Goal: Information Seeking & Learning: Check status

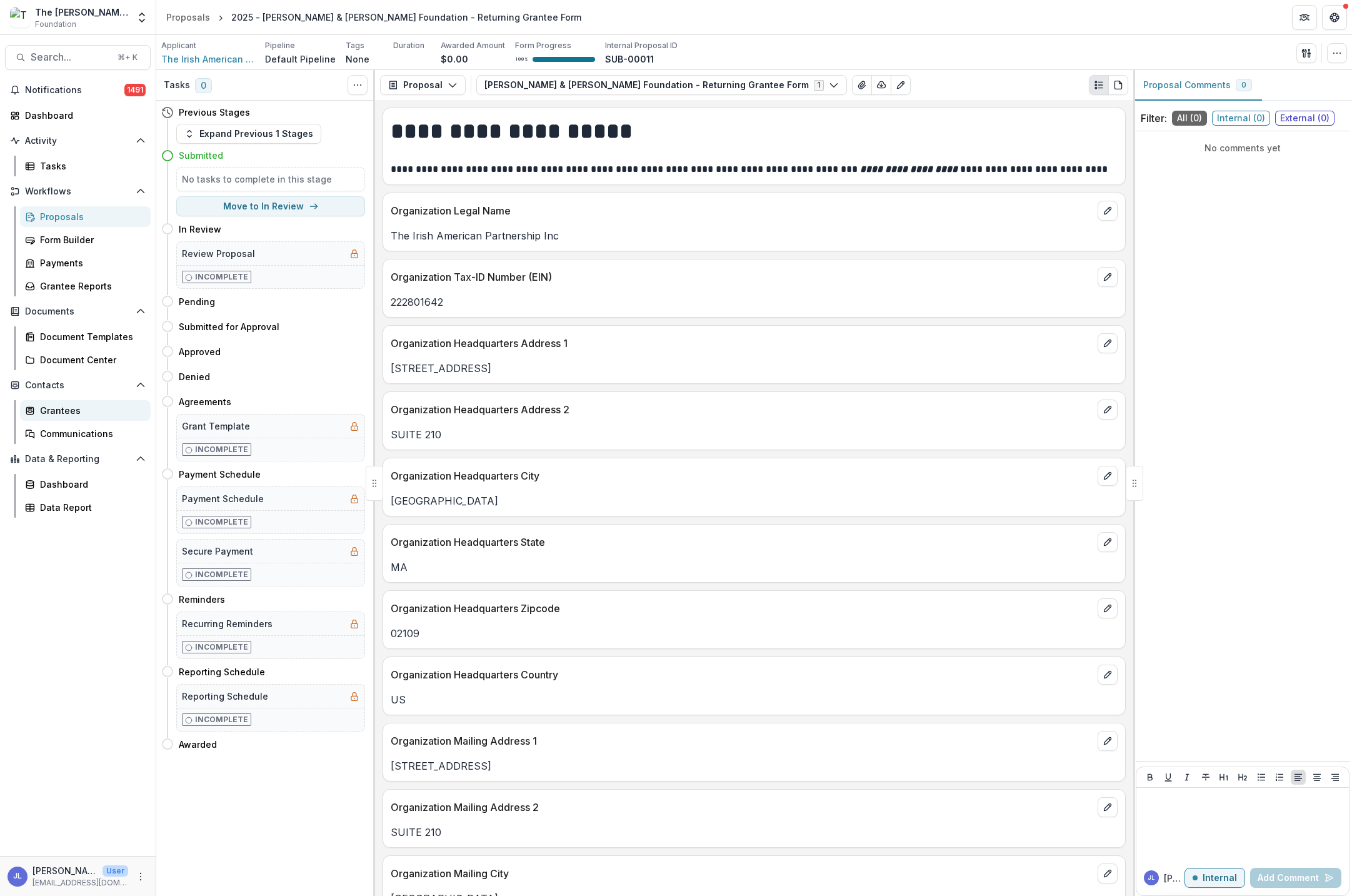
click at [62, 412] on div "Grantees" at bounding box center [90, 410] width 100 height 13
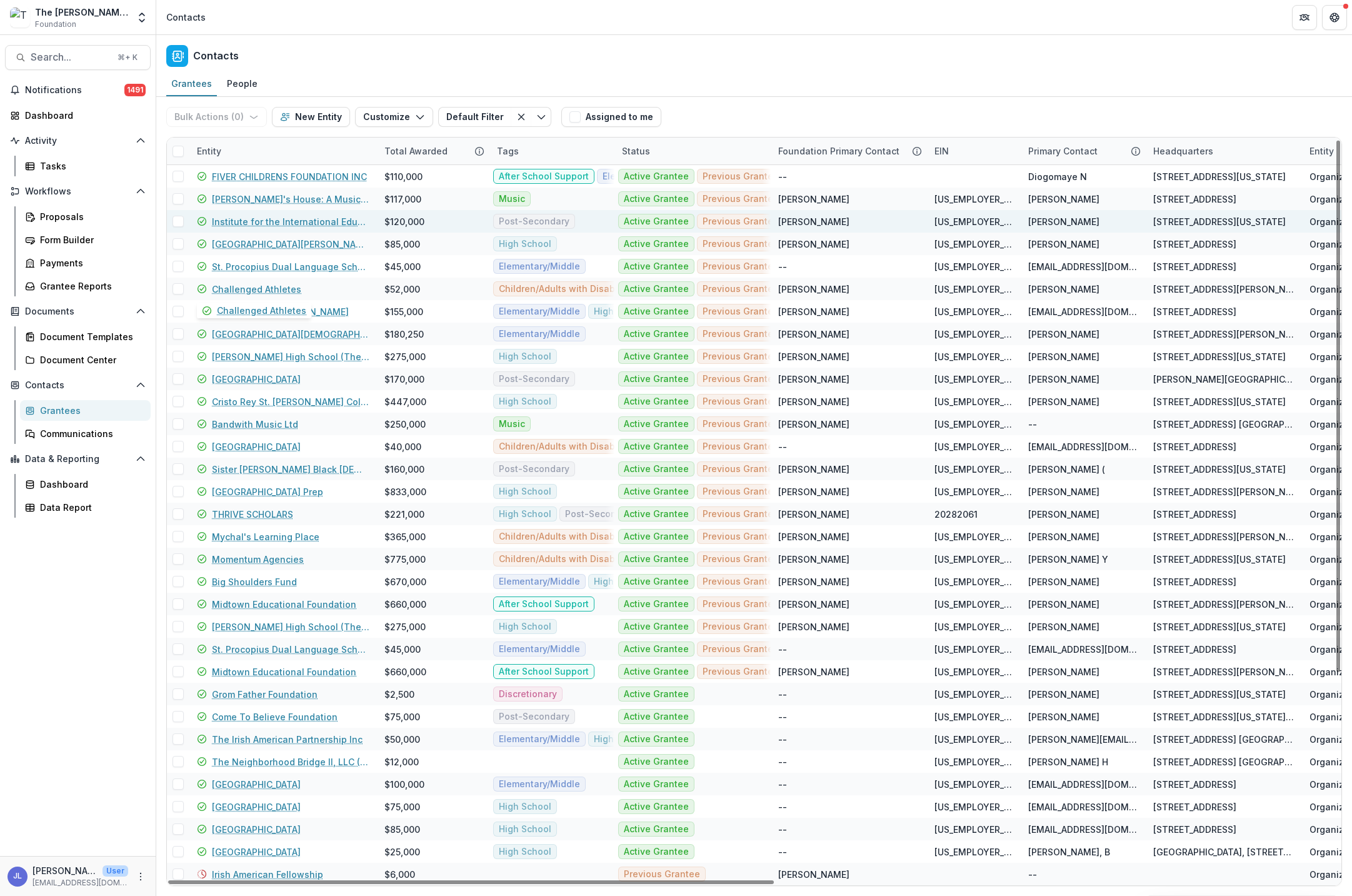
scroll to position [3, 0]
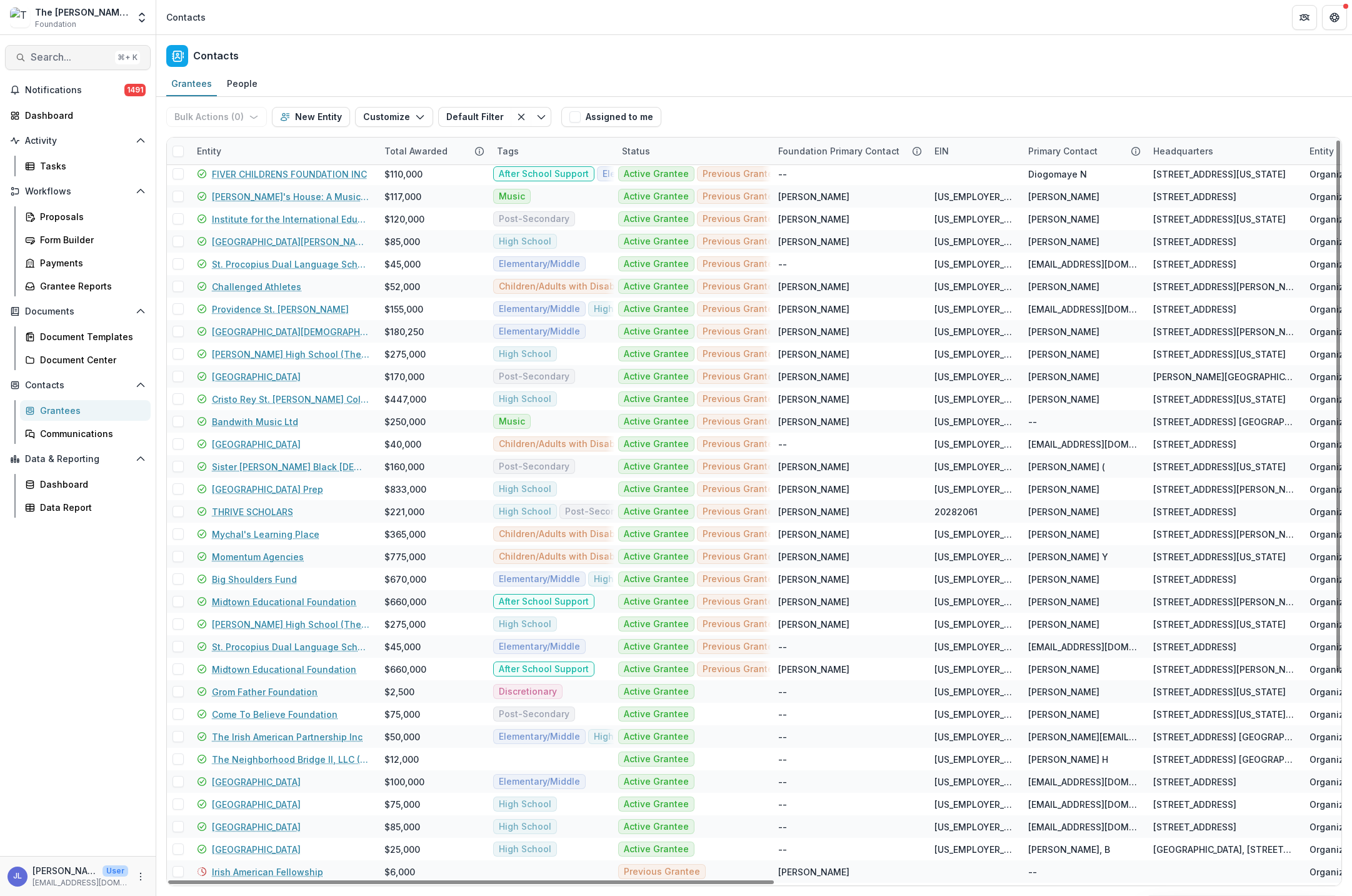
click at [81, 58] on span "Search..." at bounding box center [70, 58] width 79 height 12
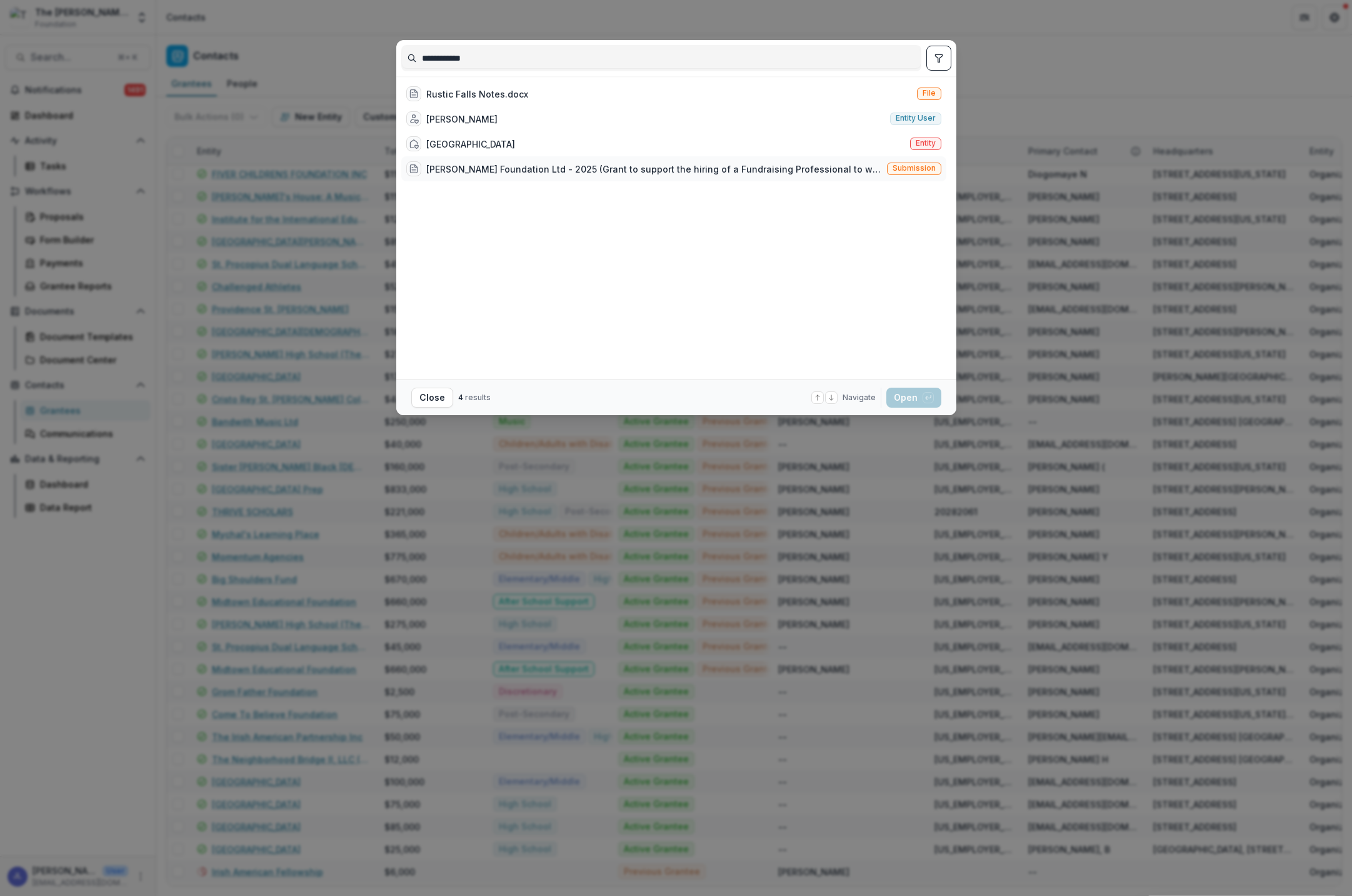
type input "**********"
click at [504, 171] on div "[PERSON_NAME] Foundation Ltd - 2025 (Grant to support the hiring of a Fundraisi…" at bounding box center [654, 168] width 456 height 13
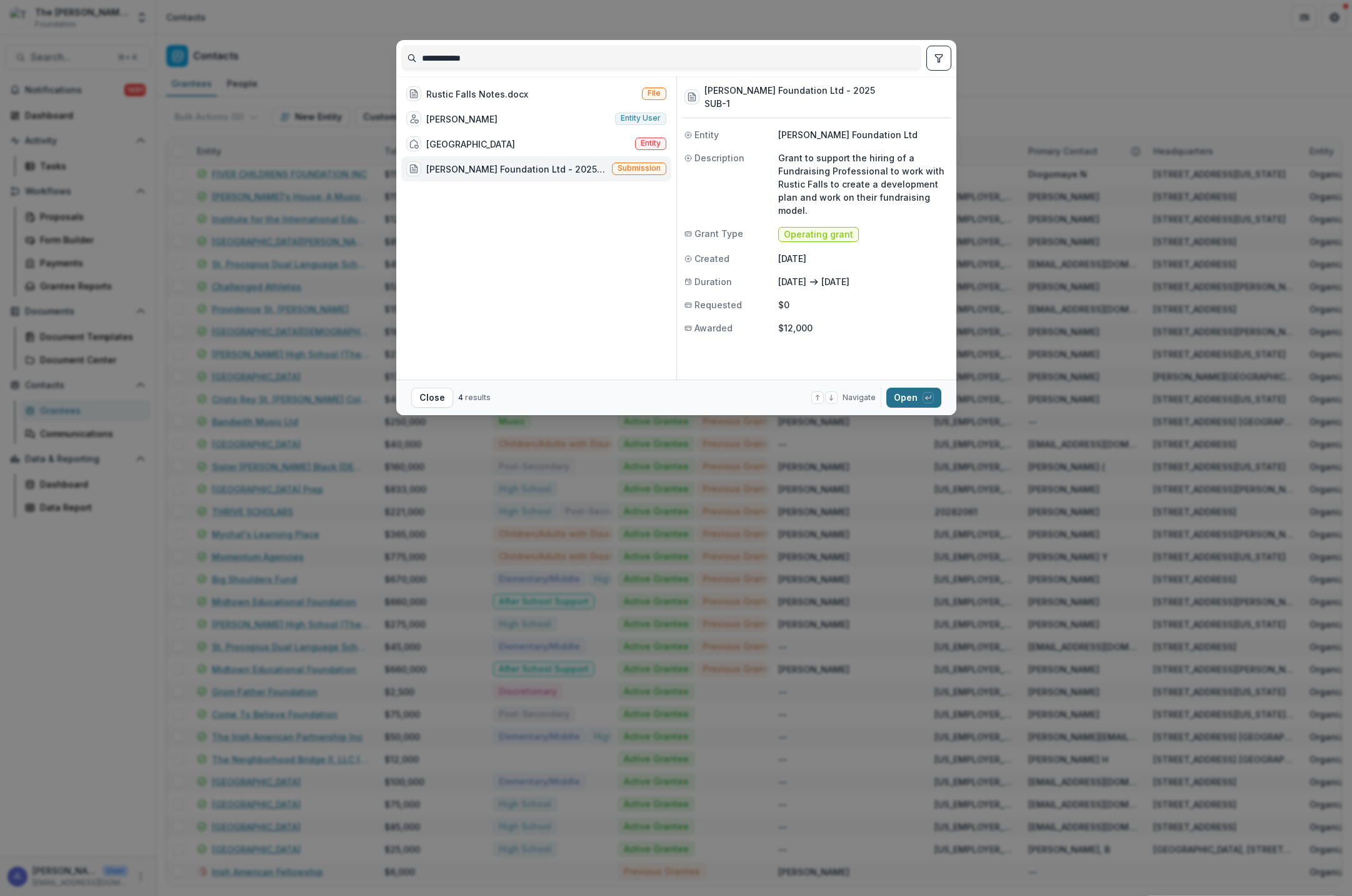
click at [925, 401] on div "button" at bounding box center [927, 397] width 11 height 11
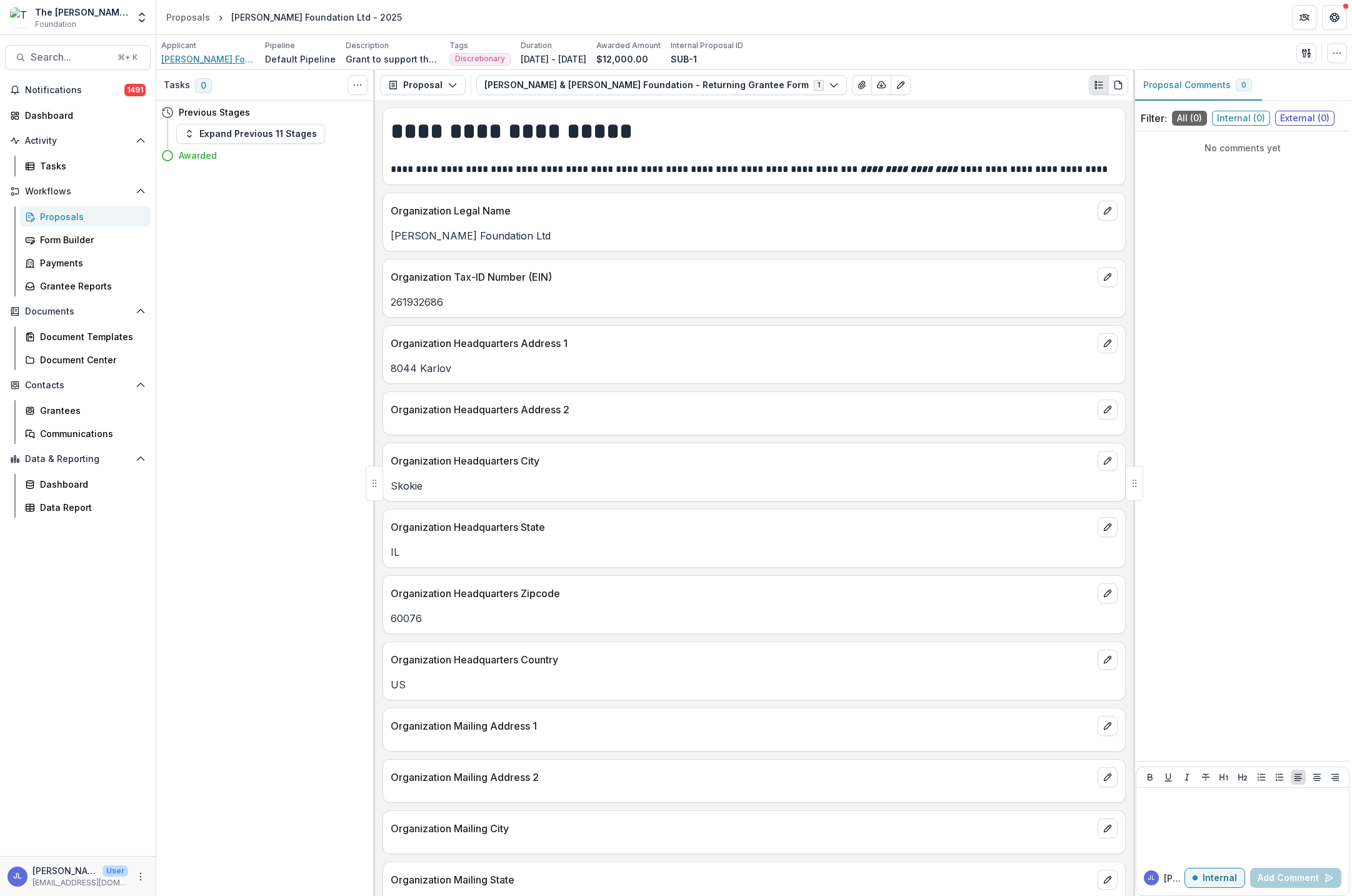
click at [227, 61] on span "[PERSON_NAME] Foundation Ltd" at bounding box center [208, 58] width 94 height 13
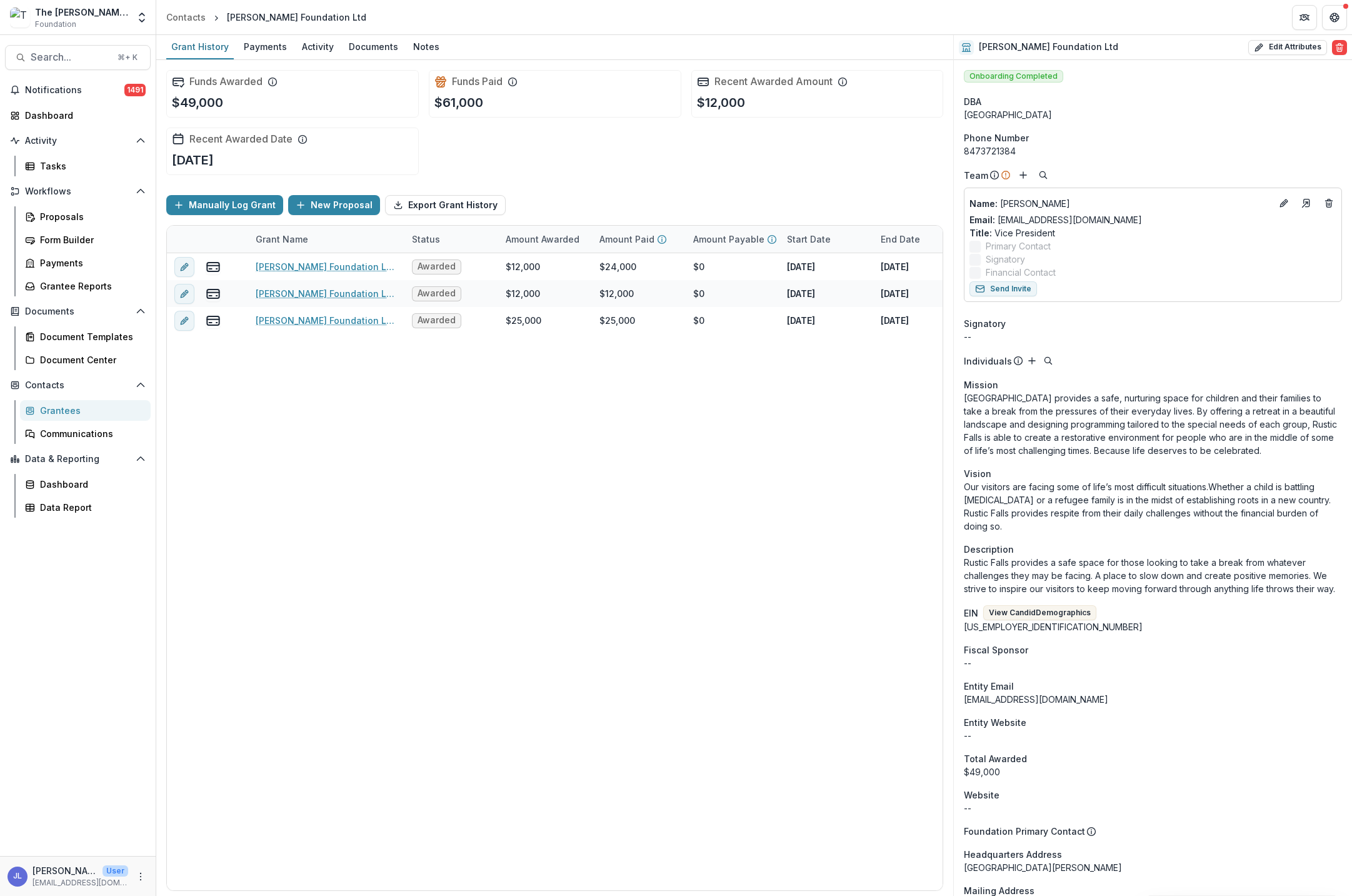
click at [59, 408] on div "Grantees" at bounding box center [90, 410] width 100 height 13
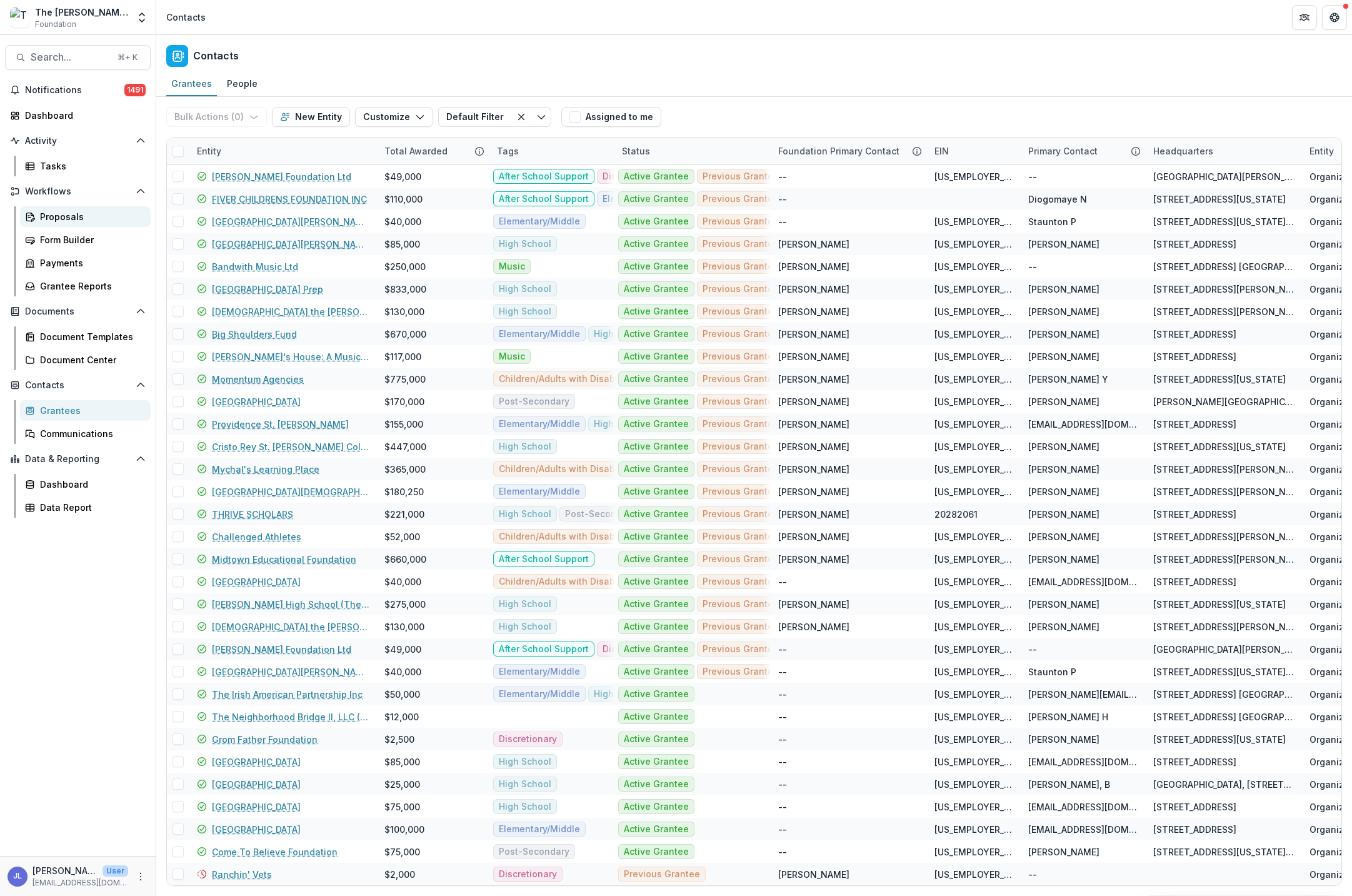
click at [50, 211] on div "Proposals" at bounding box center [90, 216] width 100 height 13
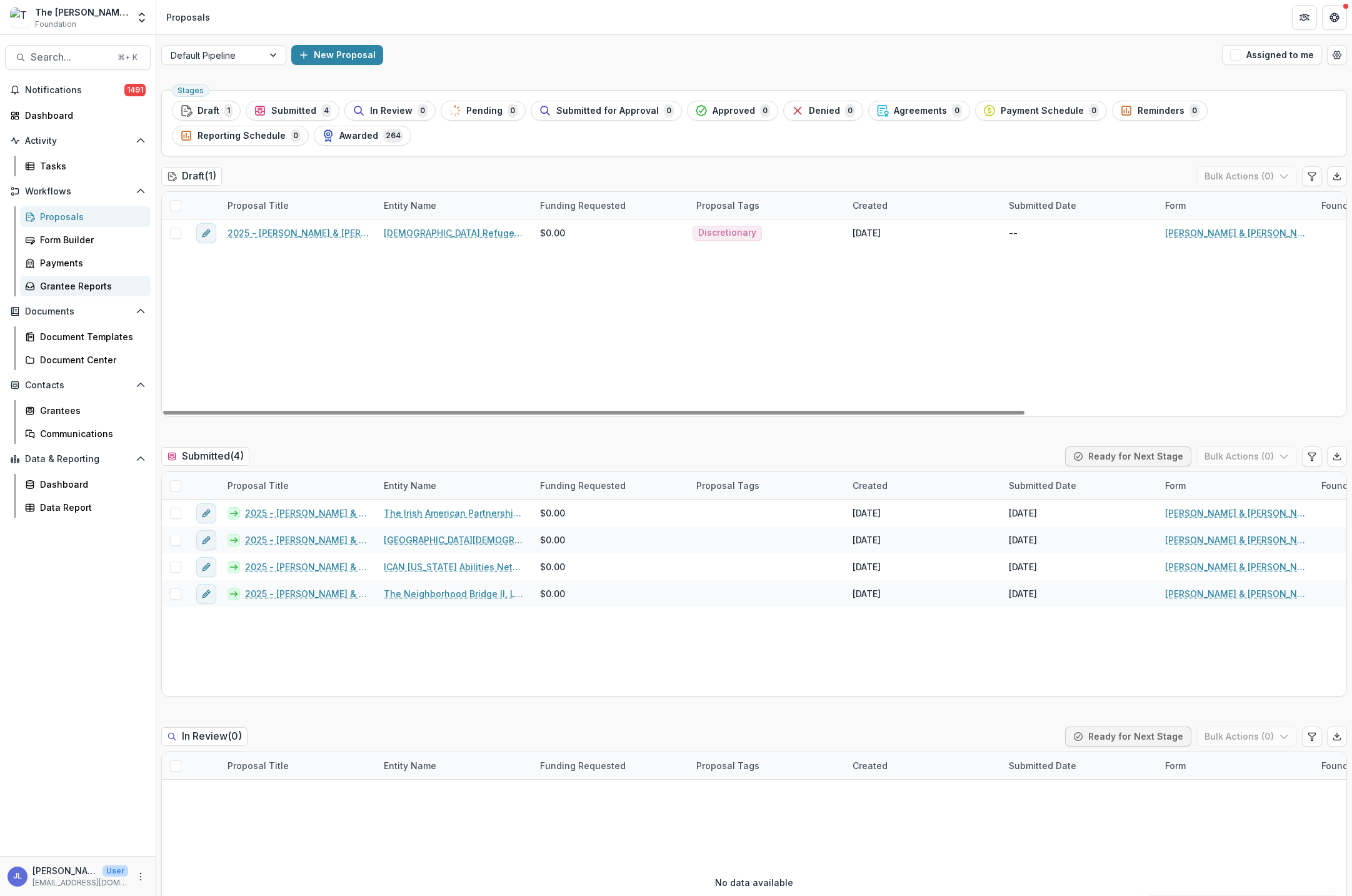
click at [58, 289] on div "Grantee Reports" at bounding box center [90, 286] width 100 height 13
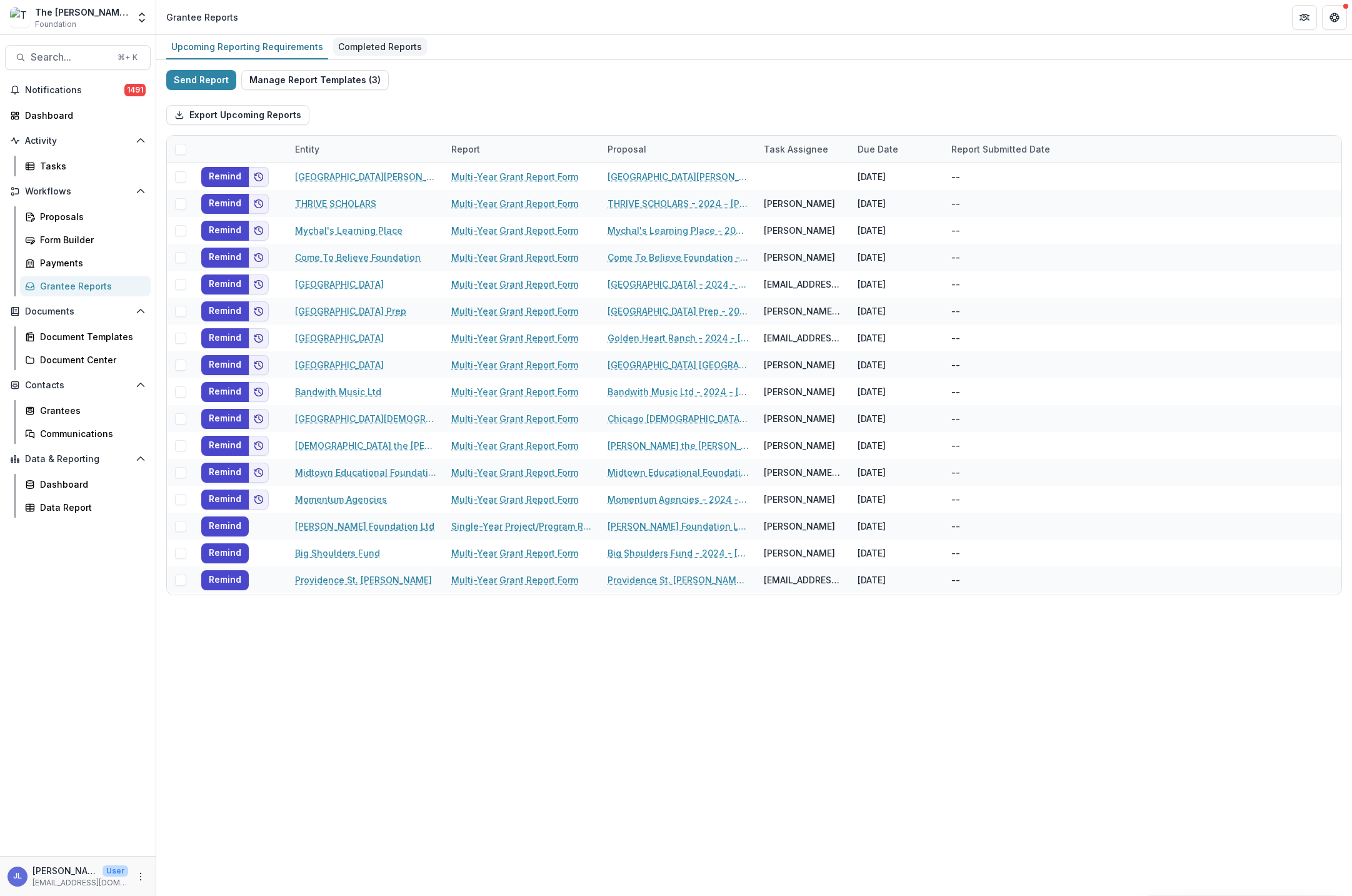
click at [377, 48] on div "Completed Reports" at bounding box center [380, 46] width 94 height 18
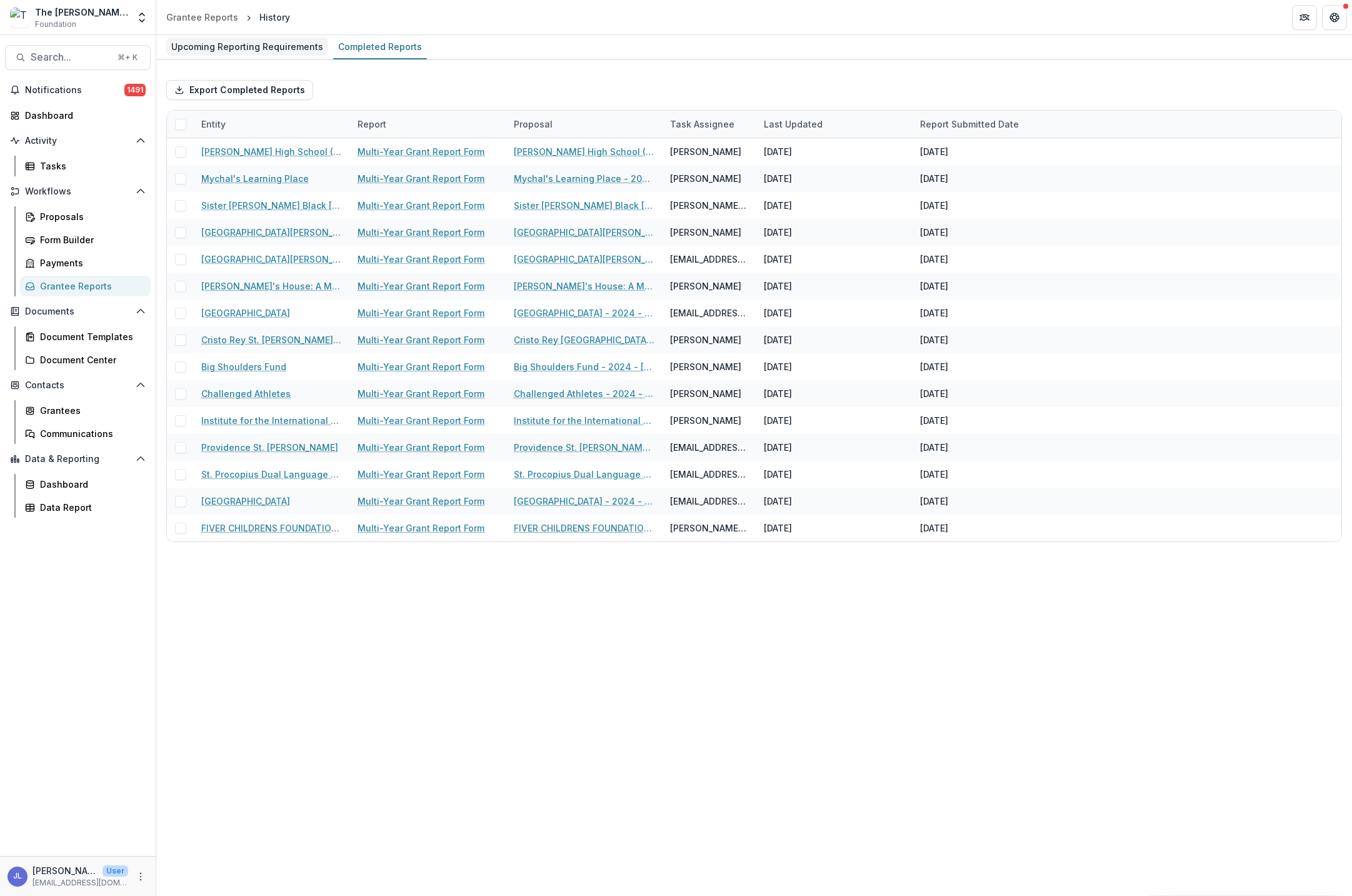
click at [282, 46] on div "Upcoming Reporting Requirements" at bounding box center [248, 46] width 162 height 18
